Goal: Information Seeking & Learning: Learn about a topic

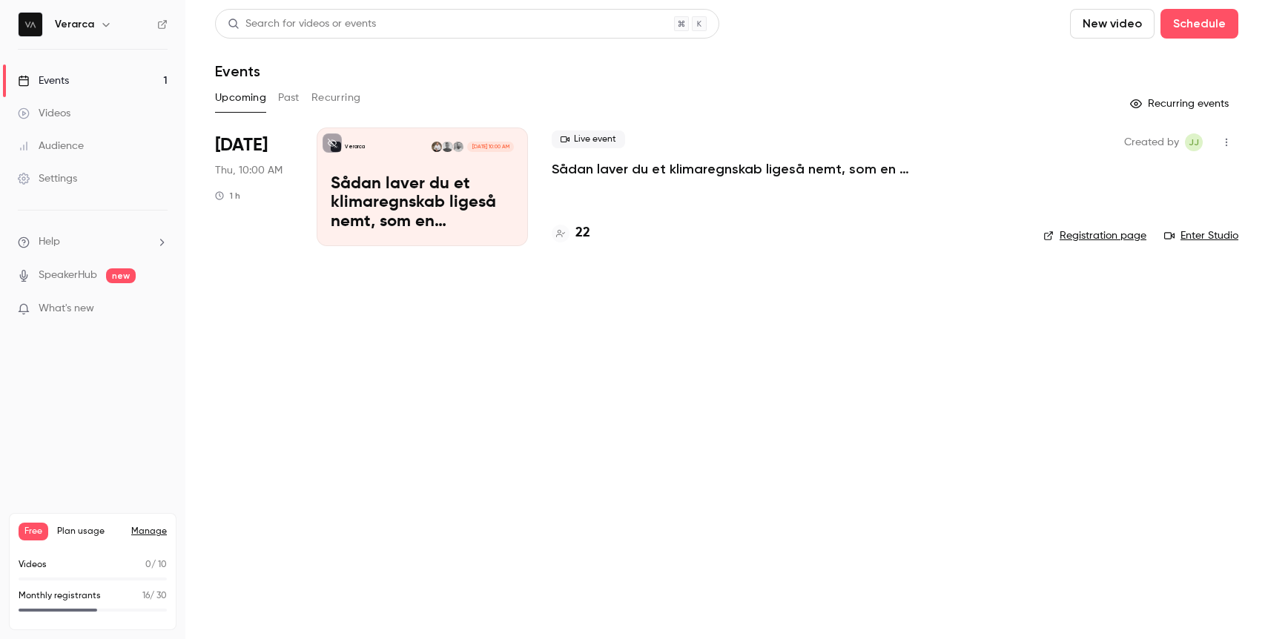
click at [587, 235] on h4 "22" at bounding box center [583, 233] width 15 height 20
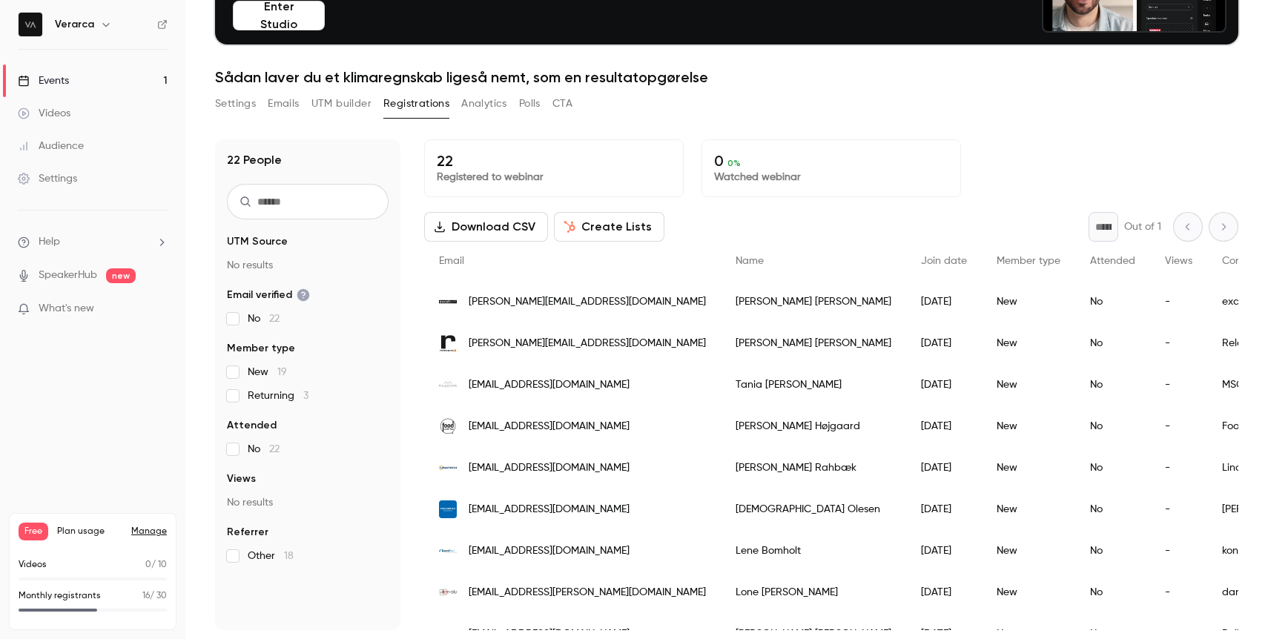
scroll to position [108, 0]
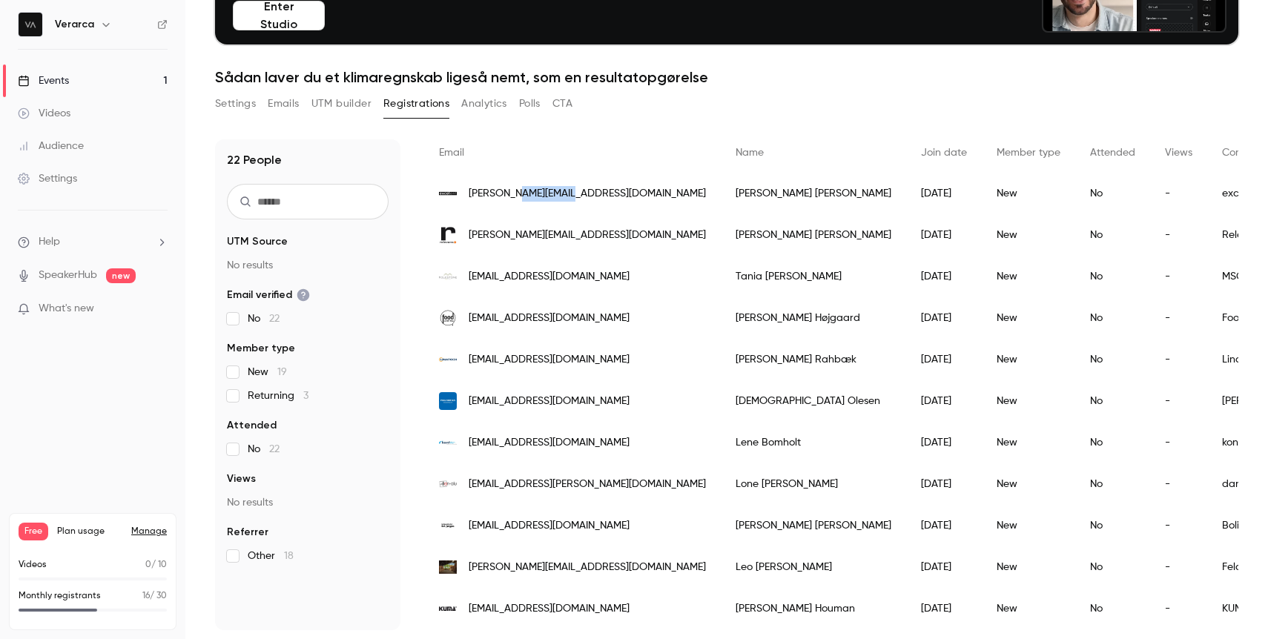
copy span "[DOMAIN_NAME]"
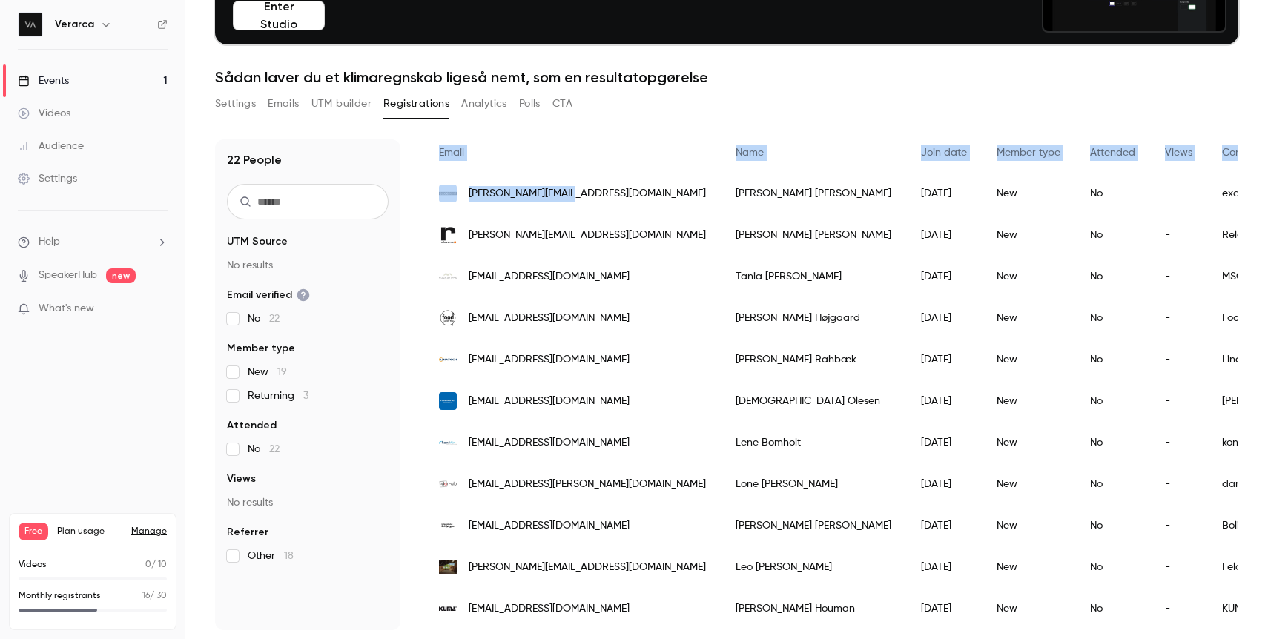
scroll to position [33, 0]
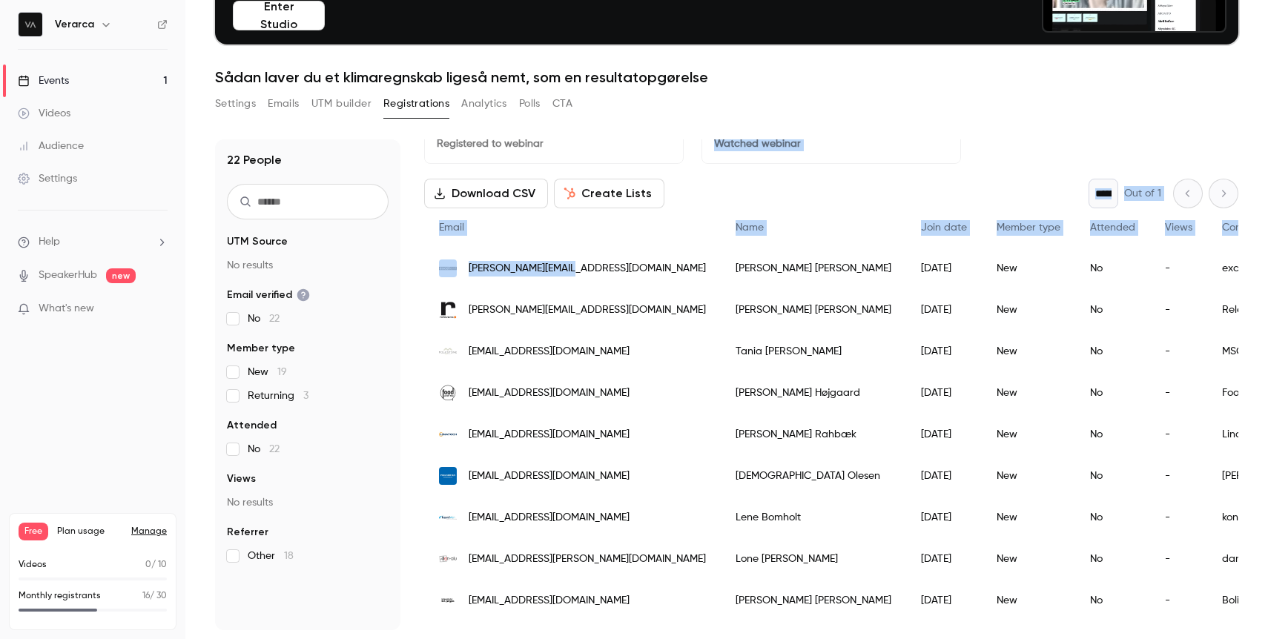
drag, startPoint x: 587, startPoint y: 201, endPoint x: 713, endPoint y: 127, distance: 146.3
click at [710, 128] on div "22 People UTM Source No results Email verified No 22 Member type New 19 Returni…" at bounding box center [726, 376] width 1023 height 509
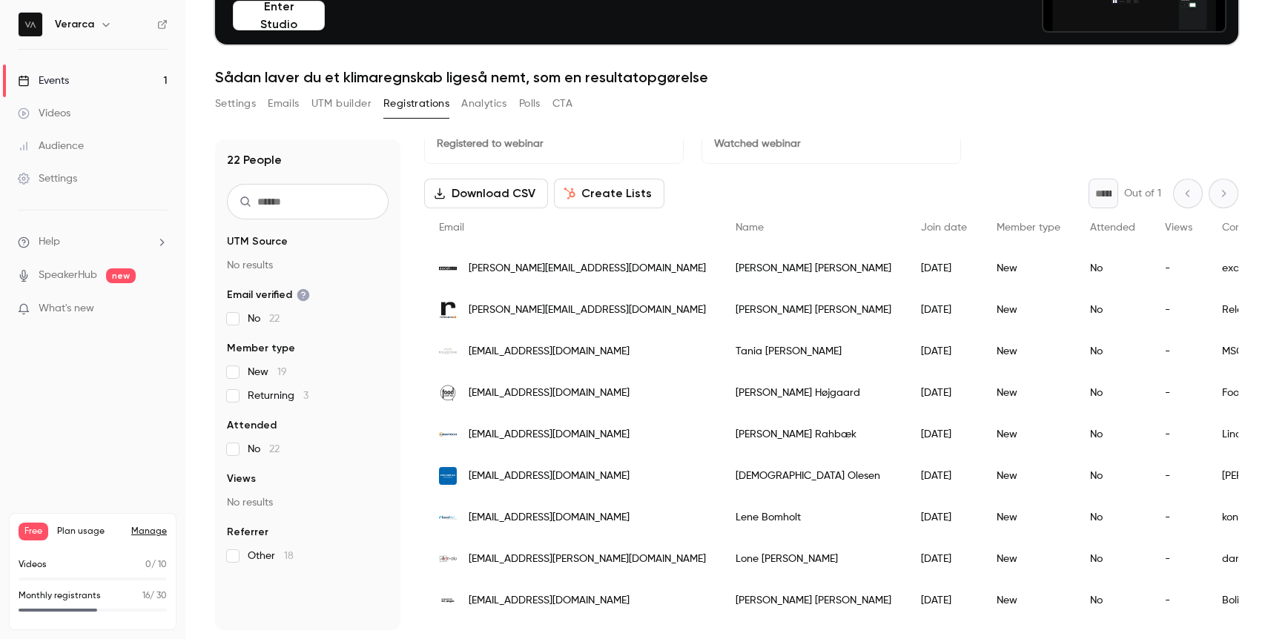
click at [557, 266] on span "[PERSON_NAME][EMAIL_ADDRESS][DOMAIN_NAME]" at bounding box center [587, 269] width 237 height 16
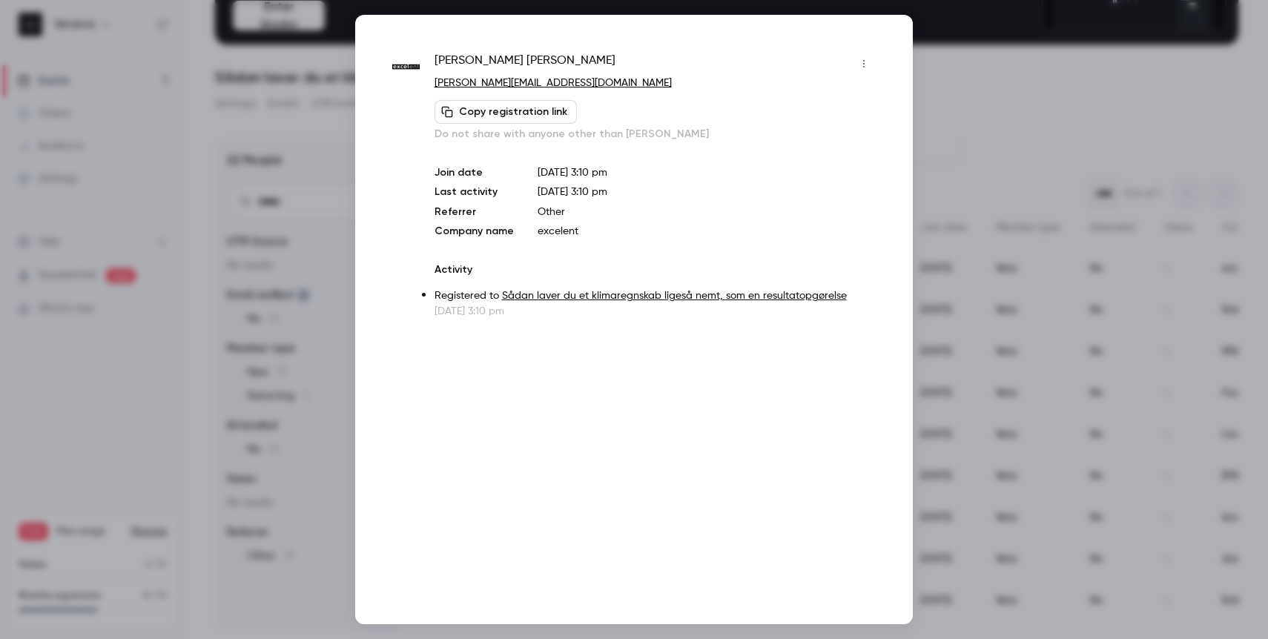
click at [560, 232] on p "excelent" at bounding box center [707, 231] width 338 height 15
copy link "[DOMAIN_NAME]"
drag, startPoint x: 538, startPoint y: 79, endPoint x: 652, endPoint y: 22, distance: 127.7
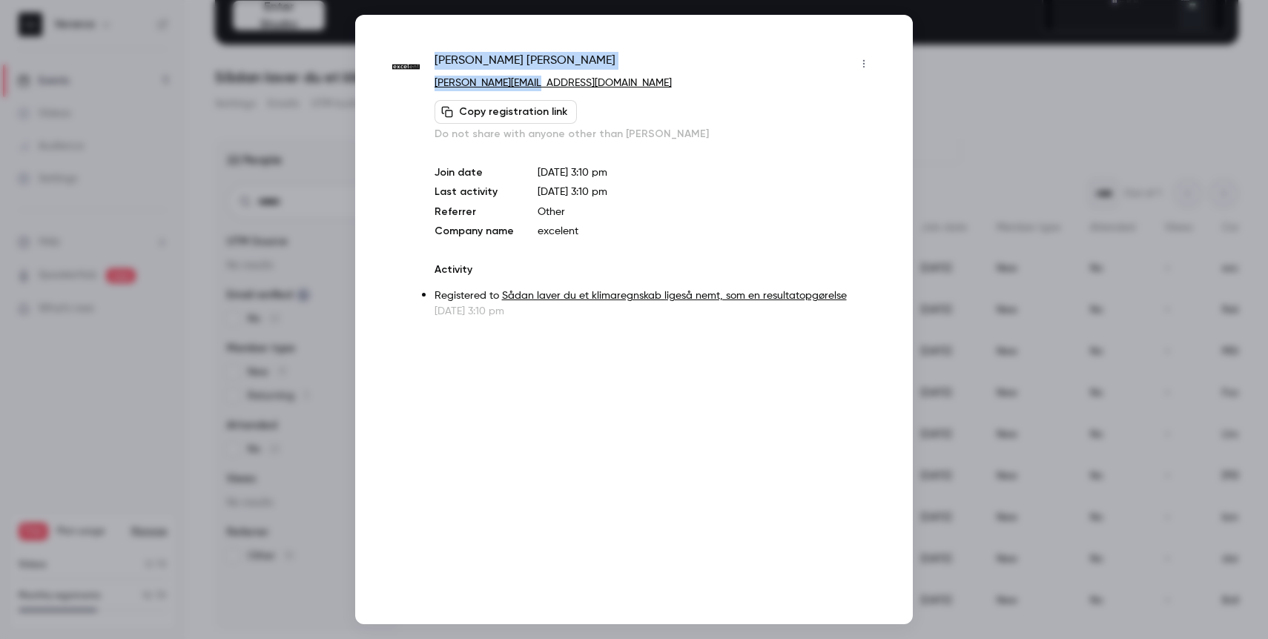
click at [650, 23] on div "Rickard Almgren [EMAIL_ADDRESS][DOMAIN_NAME] Copy registration link Do not shar…" at bounding box center [634, 320] width 558 height 610
click at [316, 318] on div at bounding box center [634, 319] width 1268 height 639
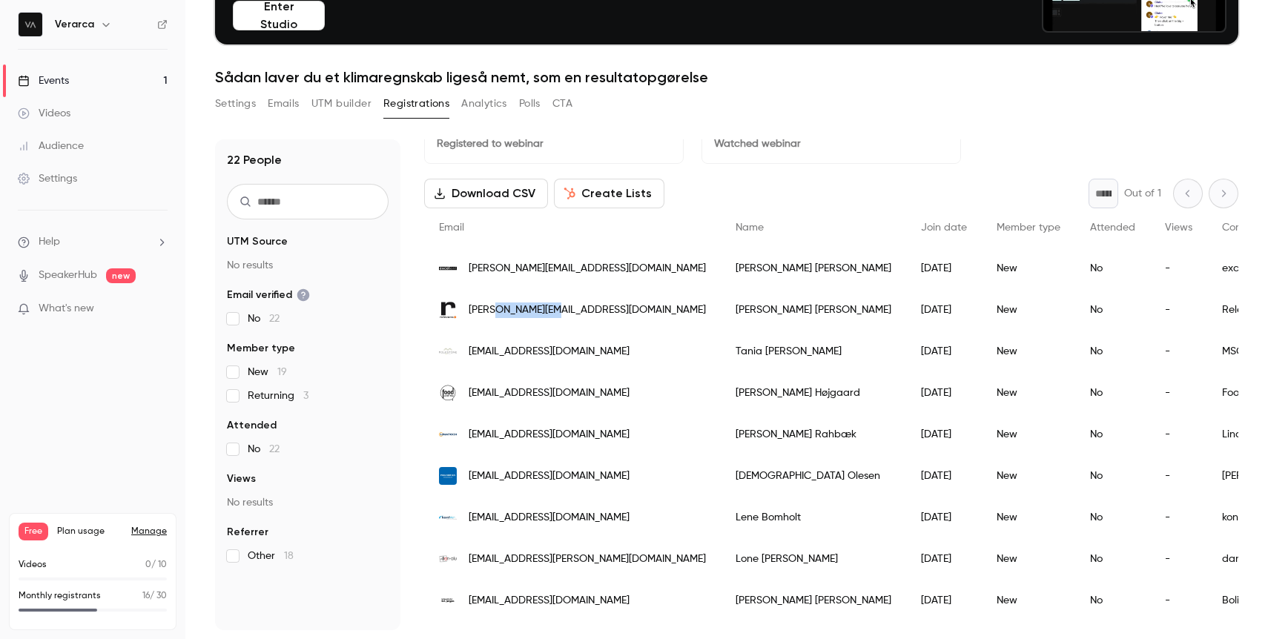
copy span "[DOMAIN_NAME]"
drag, startPoint x: 577, startPoint y: 310, endPoint x: 731, endPoint y: 263, distance: 161.4
copy span "[DOMAIN_NAME]"
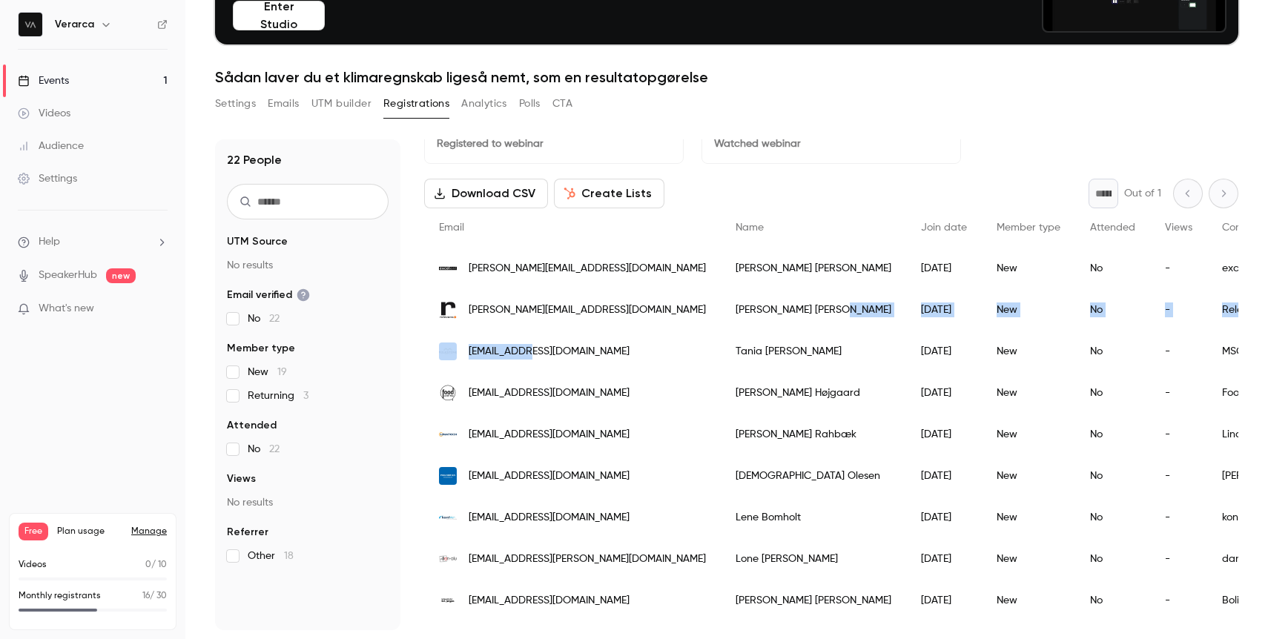
drag, startPoint x: 544, startPoint y: 354, endPoint x: 665, endPoint y: 317, distance: 126.2
copy span "[DOMAIN_NAME]"
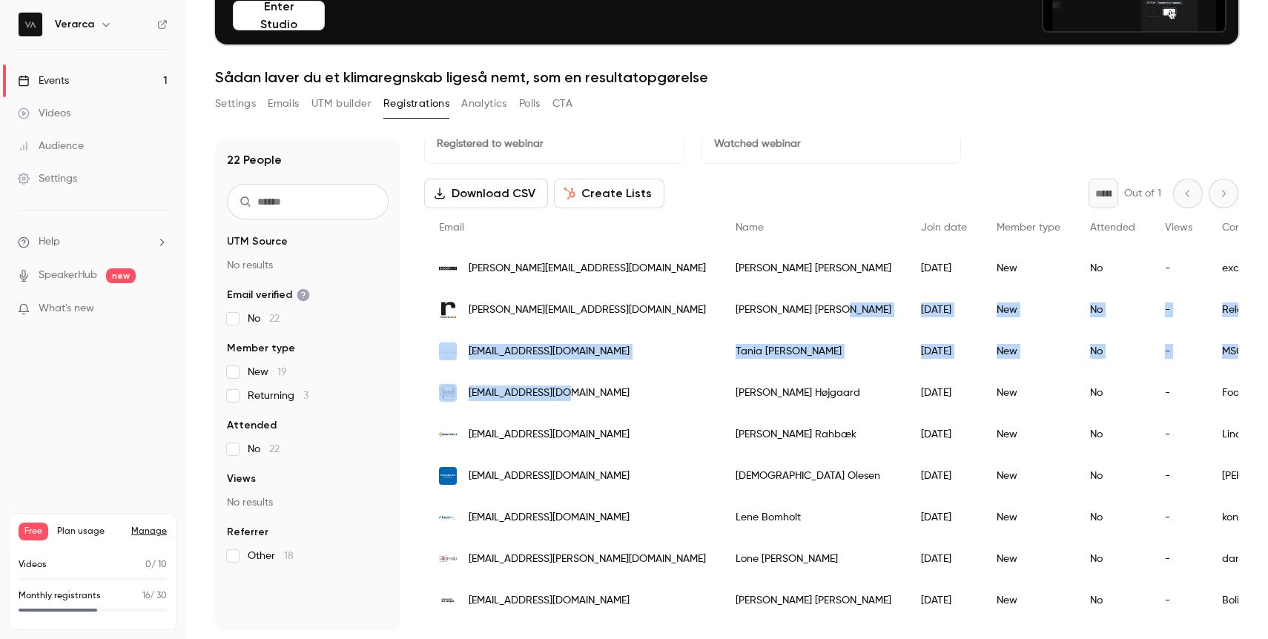
drag, startPoint x: 586, startPoint y: 398, endPoint x: 709, endPoint y: 312, distance: 149.8
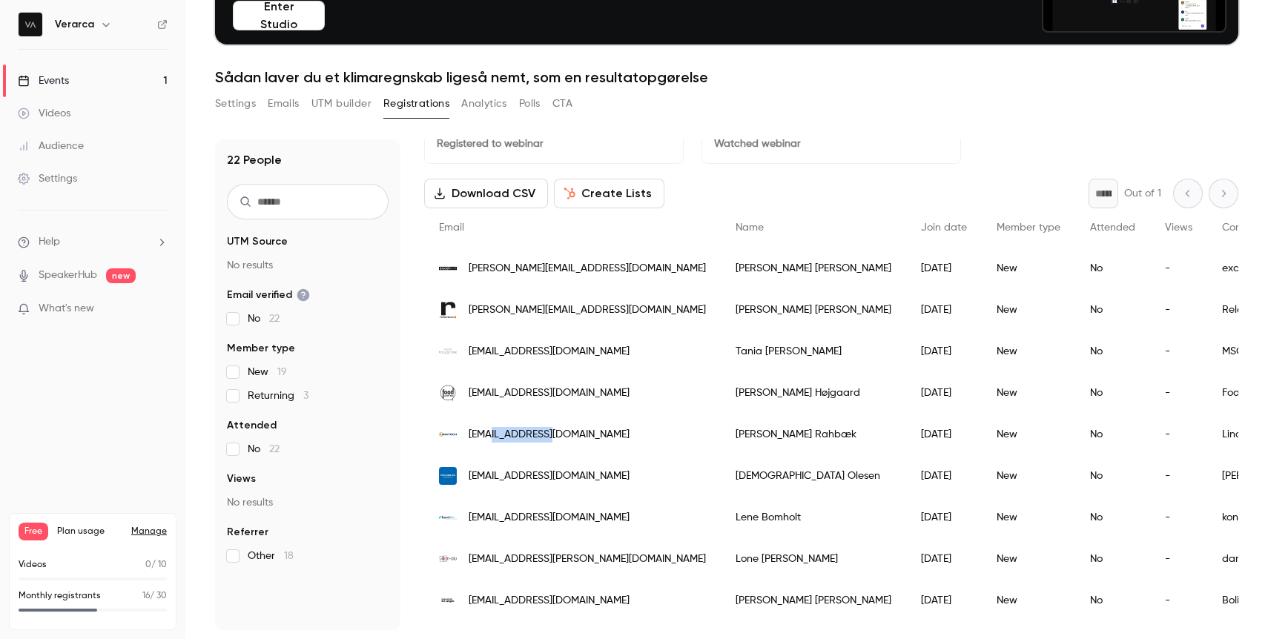
copy span "[DOMAIN_NAME]"
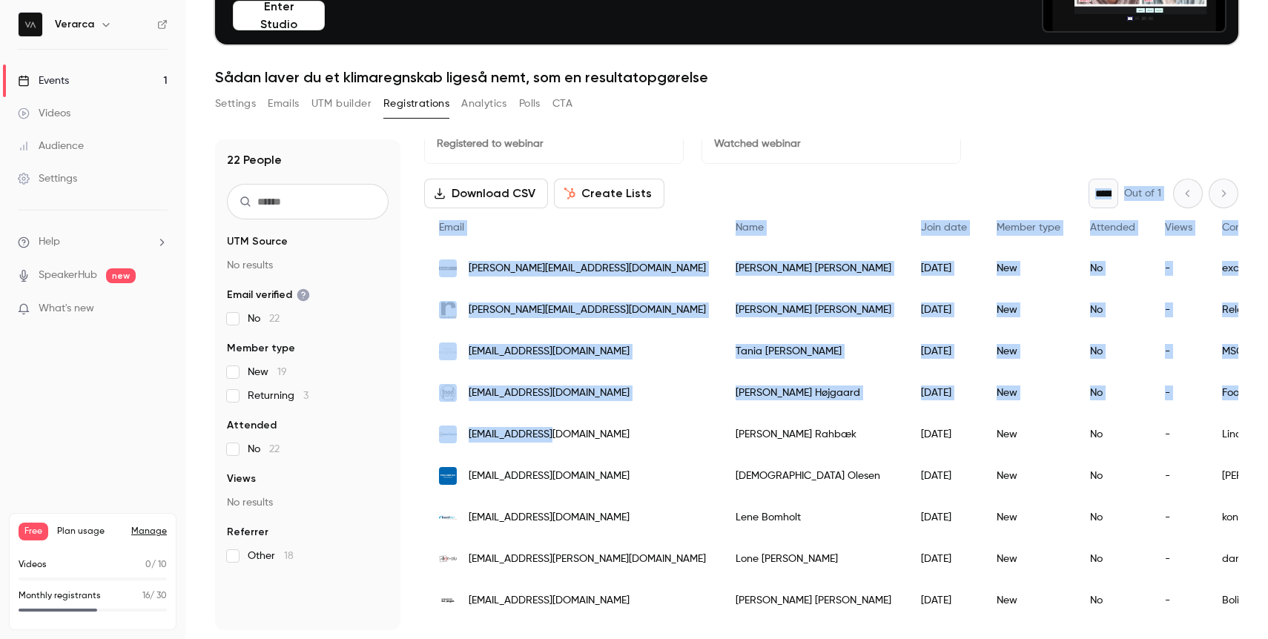
drag, startPoint x: 555, startPoint y: 439, endPoint x: 751, endPoint y: 164, distance: 337.7
click at [749, 167] on div "22 Registered to webinar 0 0 % Watched webinar Download CSV Create Lists * Out …" at bounding box center [831, 384] width 814 height 491
